Goal: Obtain resource: Download file/media

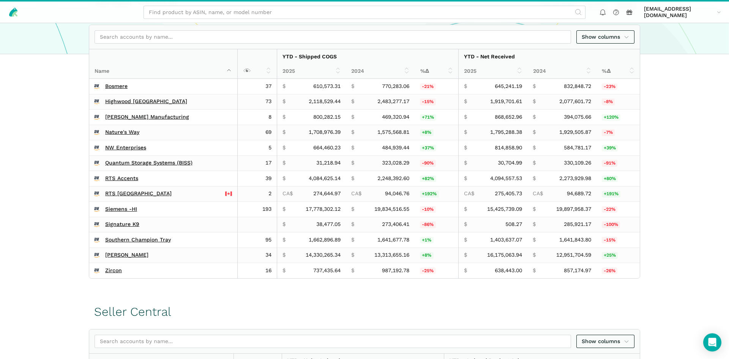
scroll to position [232, 0]
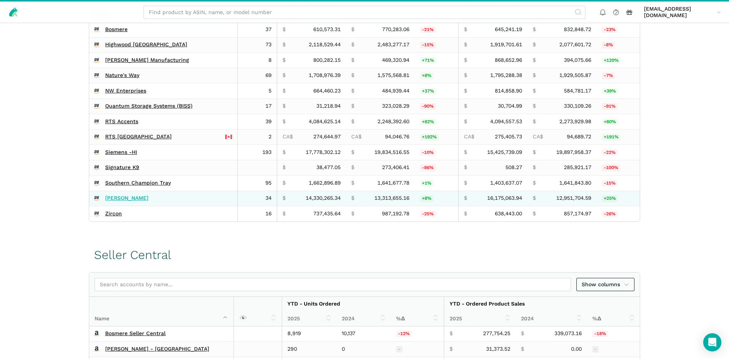
click at [107, 201] on link "[PERSON_NAME]" at bounding box center [126, 198] width 43 height 7
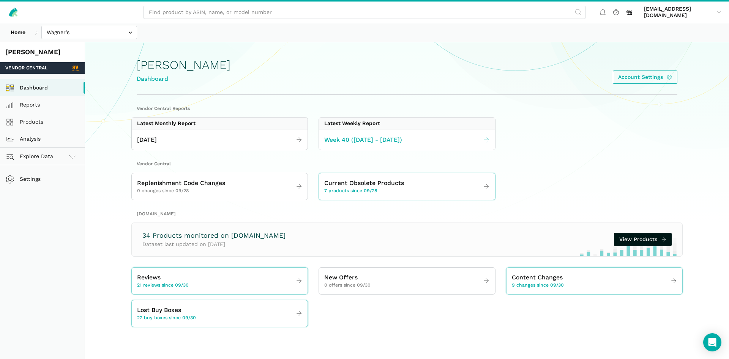
click at [345, 143] on span "Week 40 (09.28 - 10.04.25)" at bounding box center [363, 139] width 78 height 9
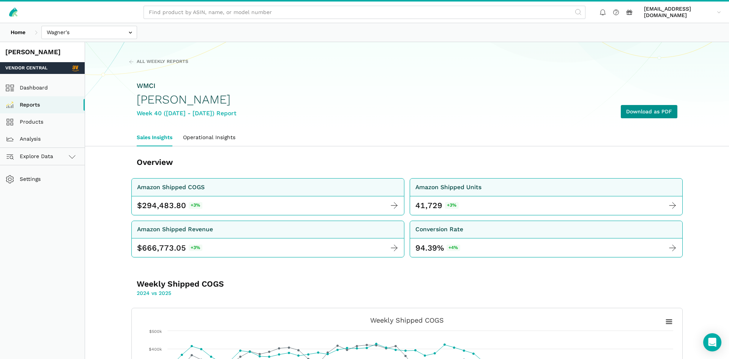
click at [642, 107] on link "Download as PDF" at bounding box center [648, 111] width 57 height 13
click at [38, 118] on link "Products" at bounding box center [42, 121] width 85 height 17
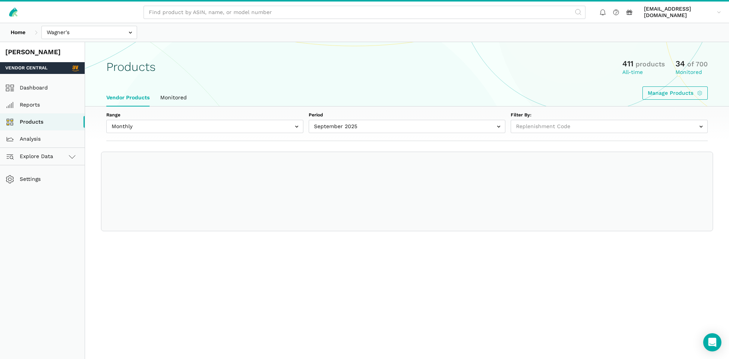
select select
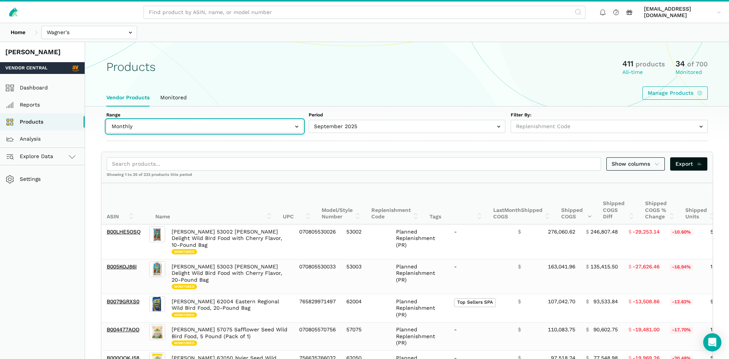
click at [183, 132] on input "text" at bounding box center [204, 126] width 197 height 13
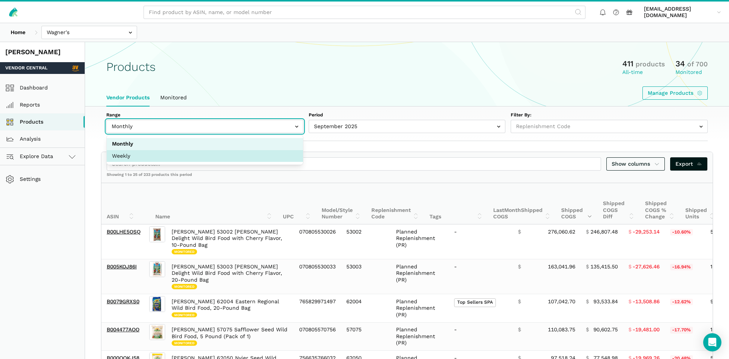
select select "Weekly"
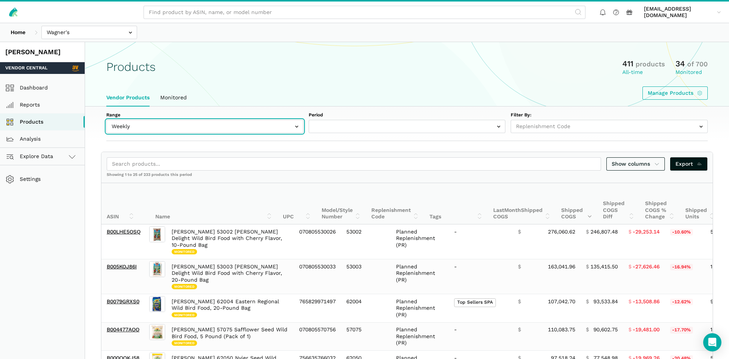
select select "Weekly|2025-09-28"
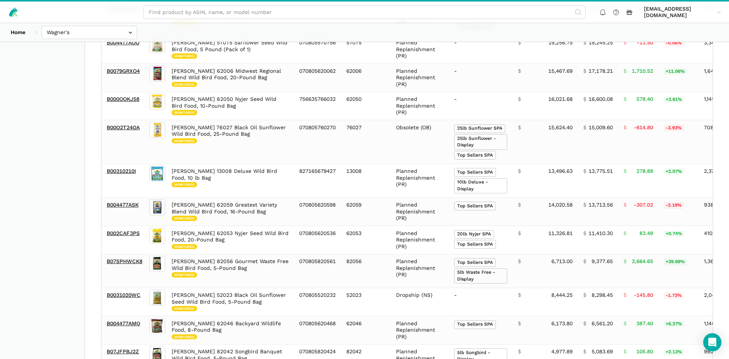
scroll to position [11, 0]
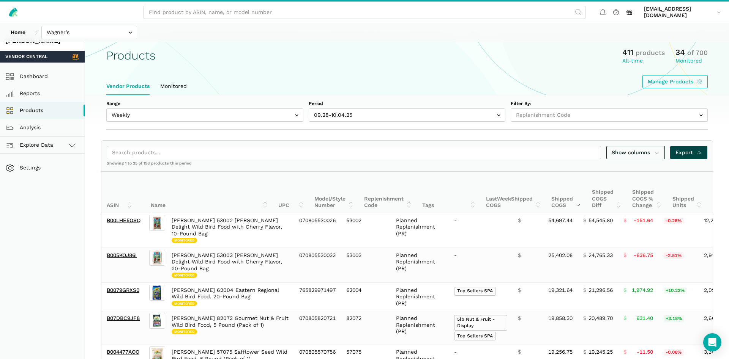
click at [675, 154] on link "Export" at bounding box center [689, 152] width 38 height 13
